Goal: Information Seeking & Learning: Learn about a topic

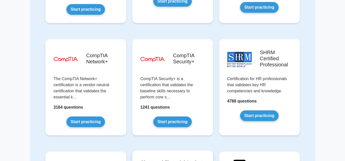
scroll to position [907, 0]
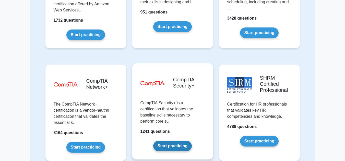
click at [180, 141] on link "Start practicing" at bounding box center [172, 146] width 39 height 11
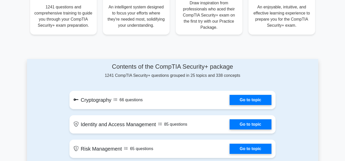
scroll to position [306, 0]
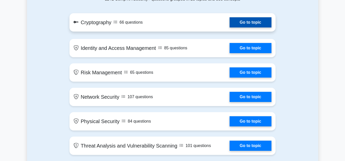
click at [245, 26] on link "Go to topic" at bounding box center [250, 22] width 42 height 10
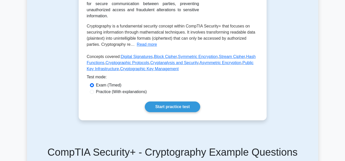
scroll to position [128, 0]
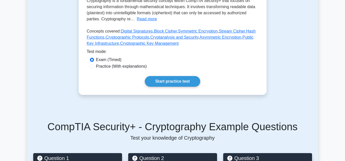
click at [118, 64] on label "Practice (With explanations)" at bounding box center [121, 67] width 51 height 6
click at [94, 65] on input "Practice (With explanations)" at bounding box center [92, 67] width 4 height 4
radio input "true"
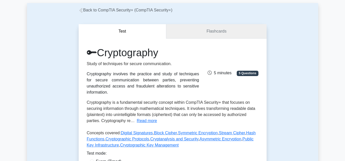
click at [208, 36] on link "Flashcards" at bounding box center [216, 31] width 100 height 15
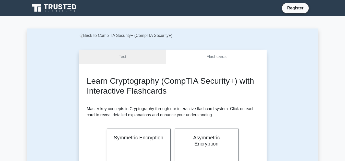
click at [122, 53] on link "Test" at bounding box center [123, 57] width 88 height 15
click at [134, 56] on link "Test" at bounding box center [123, 57] width 88 height 15
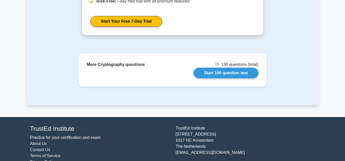
scroll to position [423, 0]
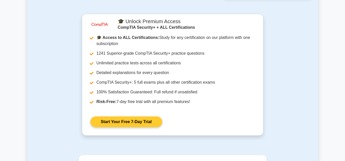
click at [131, 117] on link "Start Your Free 7-Day Trial" at bounding box center [126, 122] width 72 height 11
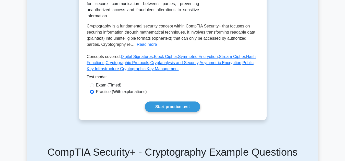
scroll to position [128, 0]
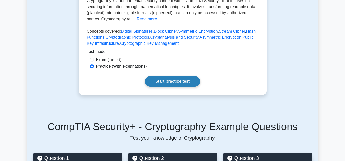
click at [158, 76] on link "Start practice test" at bounding box center [172, 81] width 55 height 11
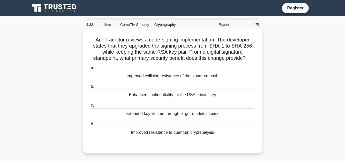
click at [161, 95] on div "Enhanced confidentiality for the RSA private key" at bounding box center [172, 95] width 165 height 11
click at [90, 89] on input "b. Enhanced confidentiality for the RSA private key" at bounding box center [90, 86] width 0 height 3
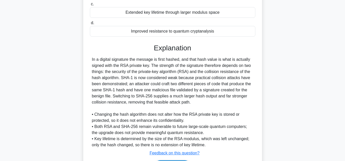
scroll to position [135, 0]
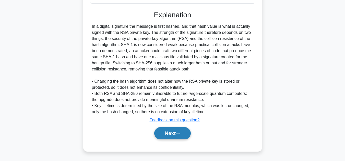
click at [162, 135] on button "Next" at bounding box center [172, 134] width 36 height 12
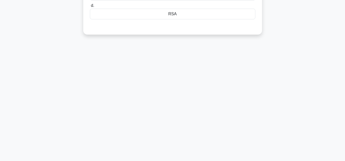
scroll to position [12, 0]
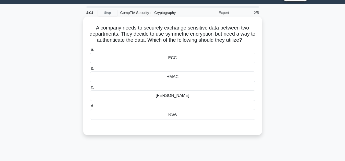
click at [194, 116] on div "RSA" at bounding box center [172, 114] width 165 height 11
click at [90, 108] on input "d. RSA" at bounding box center [90, 106] width 0 height 3
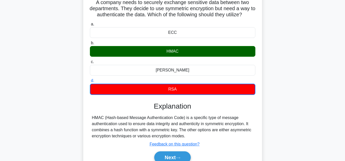
scroll to position [114, 0]
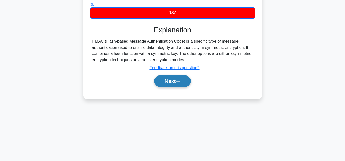
click at [178, 85] on button "Next" at bounding box center [172, 81] width 36 height 12
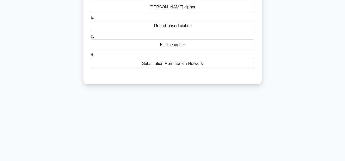
scroll to position [0, 0]
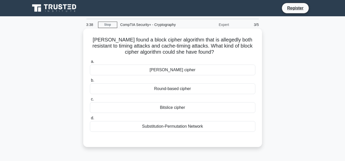
click at [181, 76] on div "a. Feistel cipher b. Round-based cipher c. d." at bounding box center [172, 96] width 171 height 76
click at [175, 66] on div "Feistel cipher" at bounding box center [172, 70] width 165 height 11
click at [90, 64] on input "a. Feistel cipher" at bounding box center [90, 61] width 0 height 3
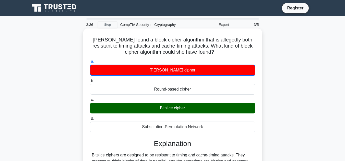
scroll to position [114, 0]
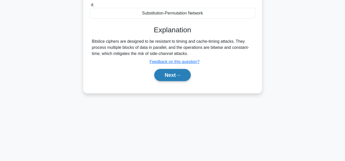
click at [176, 72] on button "Next" at bounding box center [172, 75] width 36 height 12
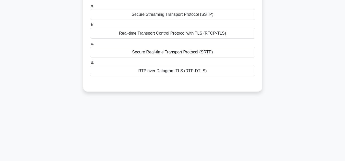
scroll to position [0, 0]
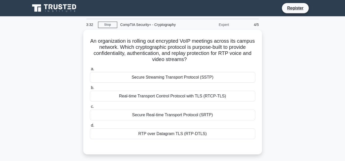
click at [55, 11] on icon at bounding box center [54, 8] width 49 height 10
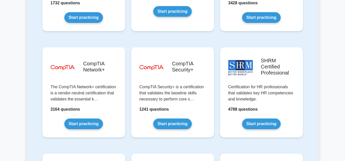
scroll to position [995, 0]
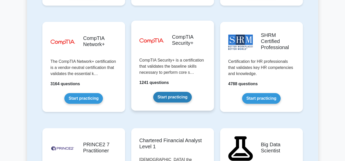
click at [168, 92] on link "Start practicing" at bounding box center [172, 97] width 39 height 11
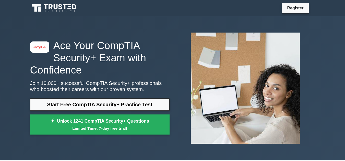
scroll to position [51, 0]
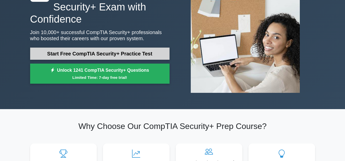
click at [84, 51] on link "Start Free CompTIA Security+ Practice Test" at bounding box center [99, 54] width 139 height 12
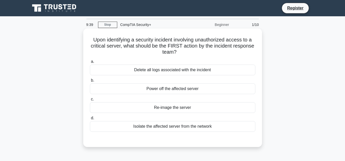
click at [170, 130] on div "Isolate the affected server from the network" at bounding box center [172, 126] width 165 height 11
click at [90, 120] on input "d. Isolate the affected server from the network" at bounding box center [90, 118] width 0 height 3
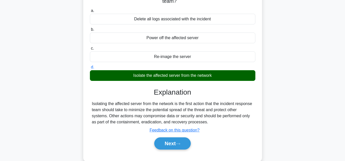
scroll to position [77, 0]
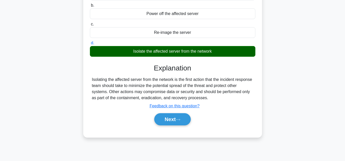
click at [61, 81] on div "Upon identifying a security incident involving unauthorized access to a critica…" at bounding box center [172, 48] width 291 height 191
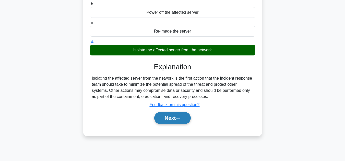
click at [174, 119] on button "Next" at bounding box center [172, 118] width 36 height 12
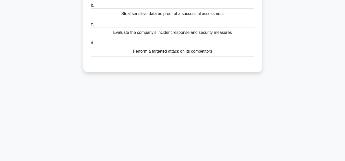
scroll to position [0, 0]
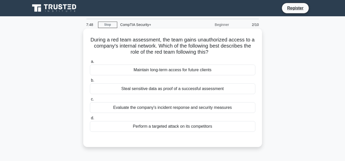
click at [170, 113] on div "Evaluate the company's incident response and security measures" at bounding box center [172, 108] width 165 height 11
click at [90, 101] on input "c. Evaluate the company's incident response and security measures" at bounding box center [90, 99] width 0 height 3
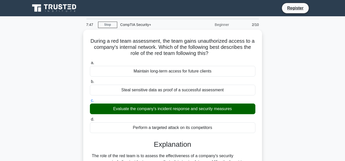
scroll to position [102, 0]
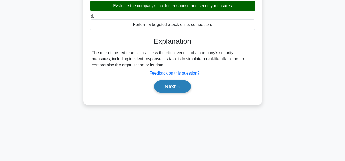
click at [167, 93] on button "Next" at bounding box center [172, 87] width 36 height 12
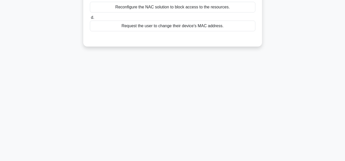
click at [168, 90] on div "7:27 Stop CompTIA Security+ Beginner 3/10 An organization is using NAC to restr…" at bounding box center [172, 43] width 291 height 255
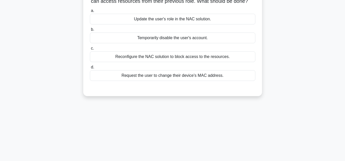
scroll to position [0, 0]
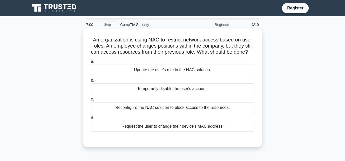
click at [217, 69] on div "Update the user's role in the NAC solution." at bounding box center [172, 70] width 165 height 11
click at [90, 64] on input "a. Update the user's role in the NAC solution." at bounding box center [90, 61] width 0 height 3
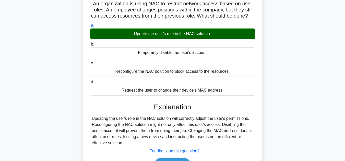
scroll to position [63, 0]
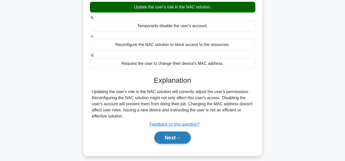
click at [166, 139] on button "Next" at bounding box center [172, 138] width 36 height 12
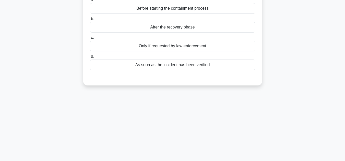
scroll to position [0, 0]
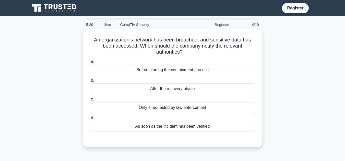
click at [189, 129] on div "As soon as the incident has been verified" at bounding box center [172, 126] width 165 height 11
click at [90, 120] on input "d. As soon as the incident has been verified" at bounding box center [90, 118] width 0 height 3
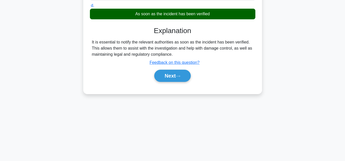
scroll to position [63, 0]
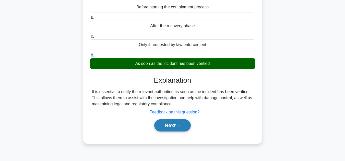
click at [165, 127] on button "Next" at bounding box center [172, 126] width 36 height 12
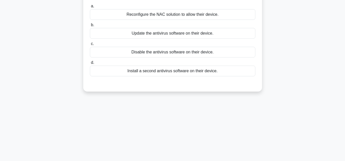
scroll to position [0, 0]
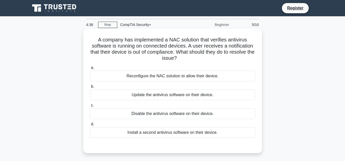
click at [167, 96] on div "Update the antivirus software on their device." at bounding box center [172, 95] width 165 height 11
click at [90, 89] on input "b. Update the antivirus software on their device." at bounding box center [90, 86] width 0 height 3
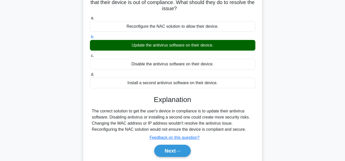
scroll to position [77, 0]
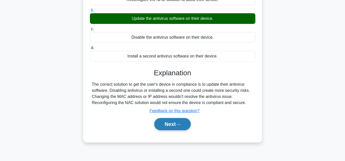
click at [167, 128] on button "Next" at bounding box center [172, 124] width 36 height 12
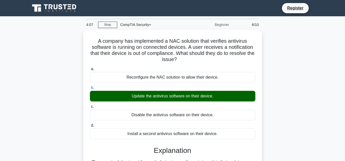
scroll to position [114, 0]
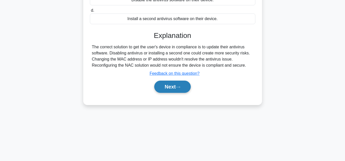
click at [171, 87] on button "Next" at bounding box center [172, 87] width 36 height 12
click at [161, 93] on button "Next" at bounding box center [172, 87] width 36 height 12
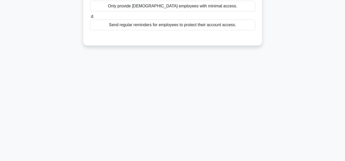
scroll to position [0, 0]
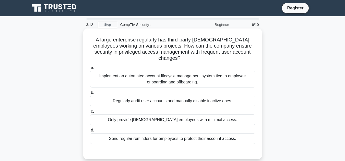
click at [185, 115] on div "Only provide contract employees with minimal access." at bounding box center [172, 120] width 165 height 11
click at [90, 114] on input "c. Only provide contract employees with minimal access." at bounding box center [90, 111] width 0 height 3
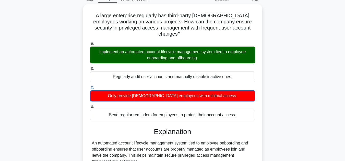
scroll to position [51, 0]
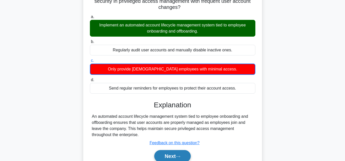
click at [165, 153] on button "Next" at bounding box center [172, 157] width 36 height 12
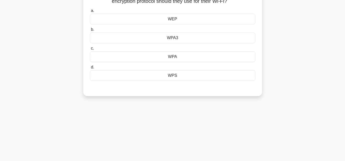
scroll to position [0, 0]
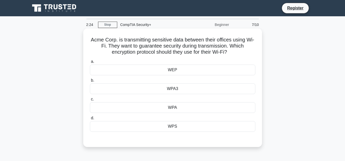
click at [172, 87] on div "WPA3" at bounding box center [172, 89] width 165 height 11
click at [90, 82] on input "b. WPA3" at bounding box center [90, 80] width 0 height 3
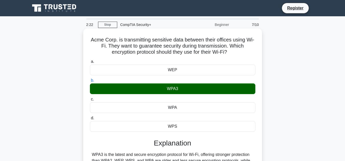
scroll to position [77, 0]
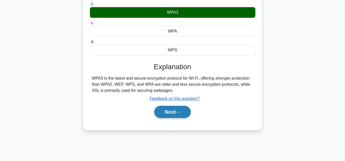
click at [158, 113] on button "Next" at bounding box center [172, 112] width 36 height 12
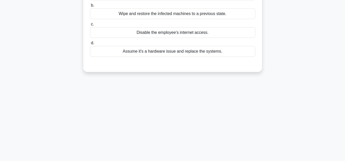
scroll to position [0, 0]
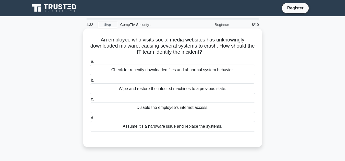
click at [210, 93] on div "Wipe and restore the infected machines to a previous state." at bounding box center [172, 89] width 165 height 11
click at [90, 82] on input "b. Wipe and restore the infected machines to a previous state." at bounding box center [90, 80] width 0 height 3
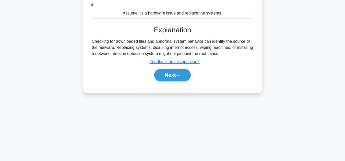
scroll to position [63, 0]
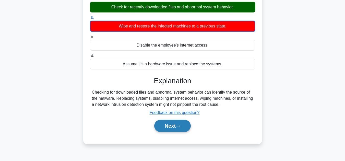
click at [178, 128] on icon at bounding box center [178, 126] width 5 height 3
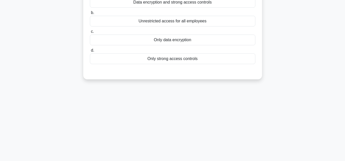
scroll to position [0, 0]
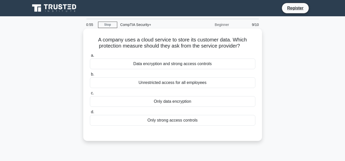
click at [143, 67] on div "Data encryption and strong access controls" at bounding box center [172, 64] width 165 height 11
click at [90, 57] on input "a. Data encryption and strong access controls" at bounding box center [90, 55] width 0 height 3
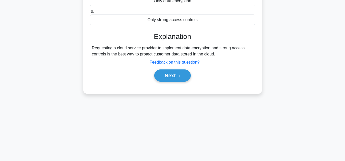
scroll to position [114, 0]
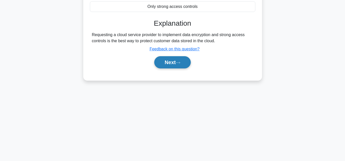
click at [173, 66] on button "Next" at bounding box center [172, 62] width 36 height 12
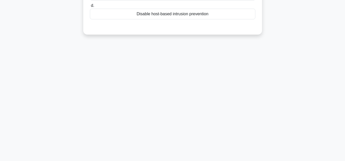
scroll to position [0, 0]
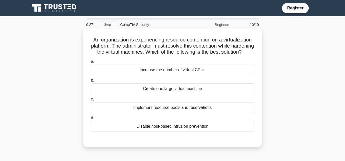
click at [167, 113] on div "Implement resource pools and reservations" at bounding box center [172, 108] width 165 height 11
click at [90, 101] on input "c. Implement resource pools and reservations" at bounding box center [90, 99] width 0 height 3
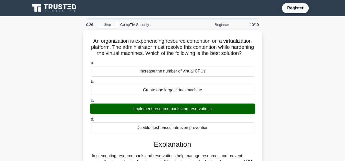
scroll to position [114, 0]
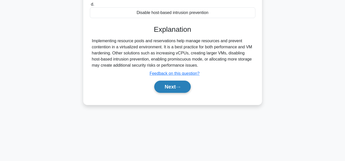
click at [165, 93] on button "Next" at bounding box center [172, 87] width 36 height 12
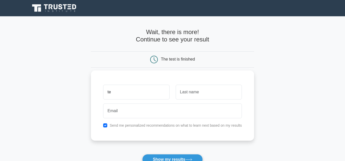
type input "t"
type input "Hush"
type input "Himan"
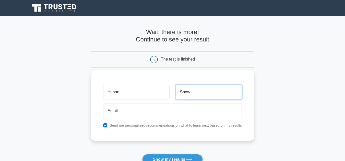
type input "Show"
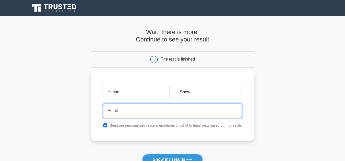
click at [118, 109] on input "email" at bounding box center [172, 111] width 139 height 15
type input "secplus@temp.ly"
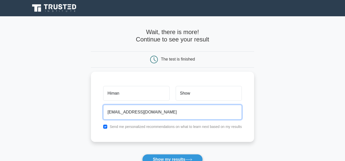
scroll to position [95, 0]
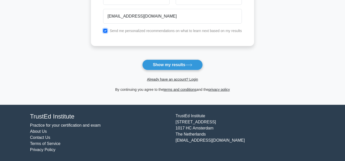
click at [105, 32] on input "checkbox" at bounding box center [105, 31] width 4 height 4
checkbox input "false"
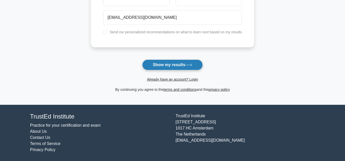
click at [155, 63] on button "Show my results" at bounding box center [172, 65] width 60 height 11
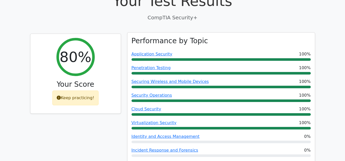
scroll to position [193, 0]
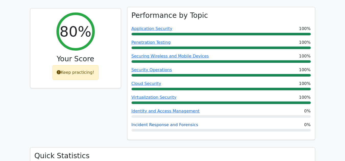
click at [172, 126] on link "Incident Response and Forensics" at bounding box center [164, 125] width 67 height 5
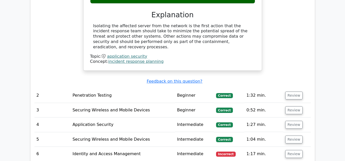
scroll to position [627, 0]
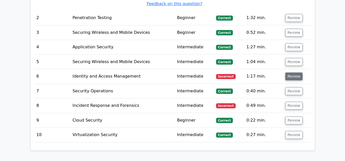
click at [294, 73] on button "Review" at bounding box center [293, 77] width 17 height 8
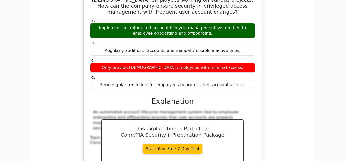
scroll to position [856, 0]
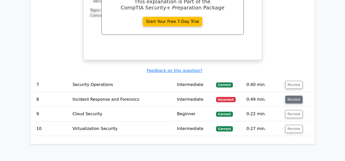
click at [288, 96] on button "Review" at bounding box center [293, 100] width 17 height 8
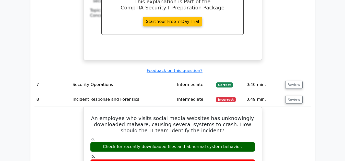
scroll to position [907, 0]
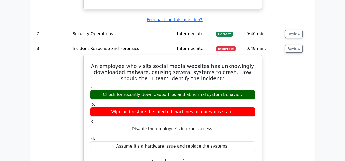
drag, startPoint x: 107, startPoint y: 82, endPoint x: 179, endPoint y: 69, distance: 72.2
click at [200, 90] on div "Check for recently downloaded files and abnormal system behavior." at bounding box center [172, 95] width 165 height 10
drag, startPoint x: 164, startPoint y: 68, endPoint x: 189, endPoint y: 68, distance: 25.0
click at [189, 68] on h5 "An employee who visits social media websites has unknowingly downloaded malware…" at bounding box center [173, 72] width 166 height 18
click at [249, 68] on h5 "An employee who visits social media websites has unknowingly downloaded malware…" at bounding box center [173, 72] width 166 height 18
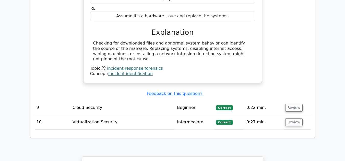
scroll to position [1244, 0]
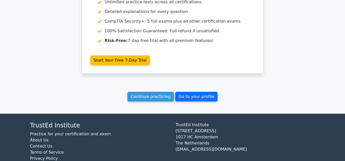
click at [195, 92] on link "Go to your profile" at bounding box center [196, 97] width 42 height 10
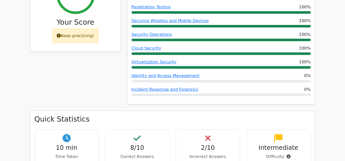
scroll to position [255, 0]
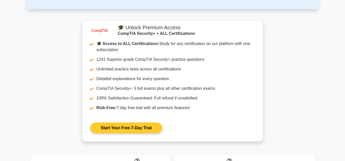
scroll to position [357, 0]
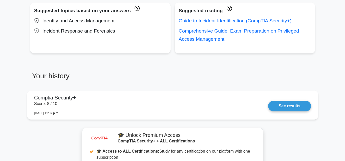
drag, startPoint x: 235, startPoint y: 23, endPoint x: 163, endPoint y: 74, distance: 88.0
click at [163, 74] on h3 "Your history" at bounding box center [99, 78] width 139 height 13
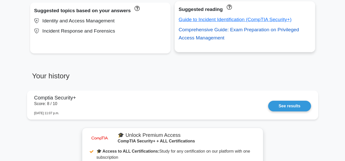
drag, startPoint x: 198, startPoint y: 33, endPoint x: 195, endPoint y: 29, distance: 5.3
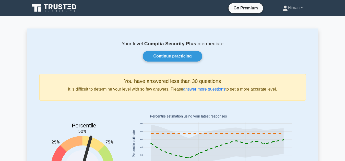
scroll to position [77, 0]
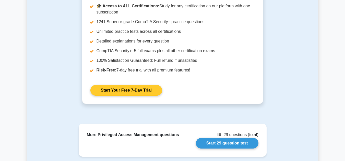
scroll to position [515, 0]
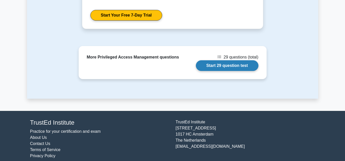
click at [219, 61] on link "Start 29 question test" at bounding box center [227, 65] width 63 height 11
